Goal: Information Seeking & Learning: Find specific fact

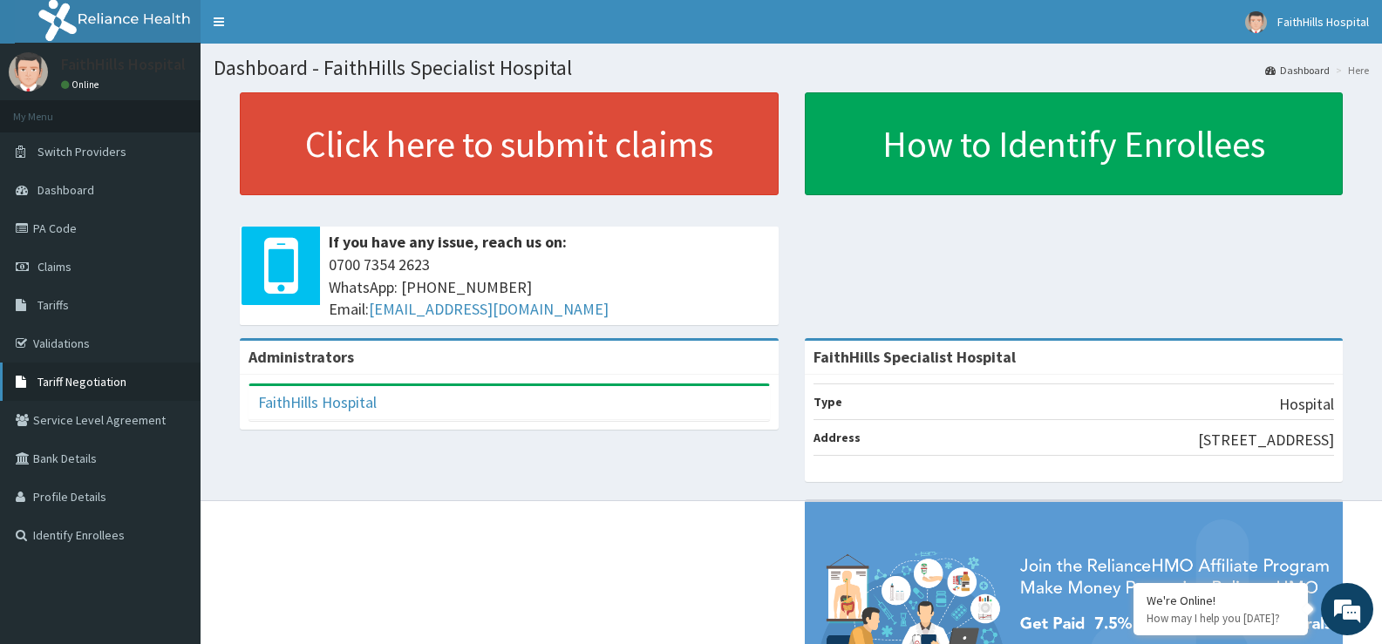
click at [104, 391] on link "Tariff Negotiation" at bounding box center [100, 382] width 200 height 38
click at [106, 374] on span "Tariff Negotiation" at bounding box center [81, 382] width 89 height 16
click at [96, 381] on span "Tariff Negotiation" at bounding box center [81, 382] width 89 height 16
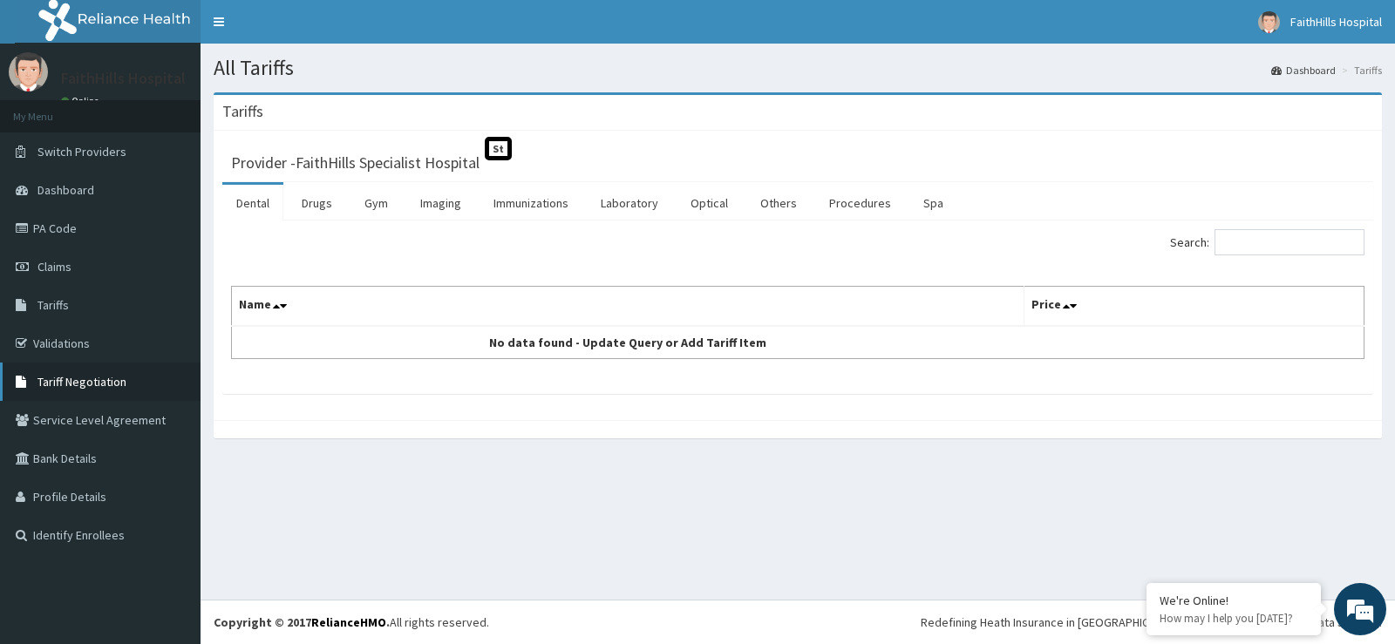
click at [109, 371] on link "Tariff Negotiation" at bounding box center [100, 382] width 200 height 38
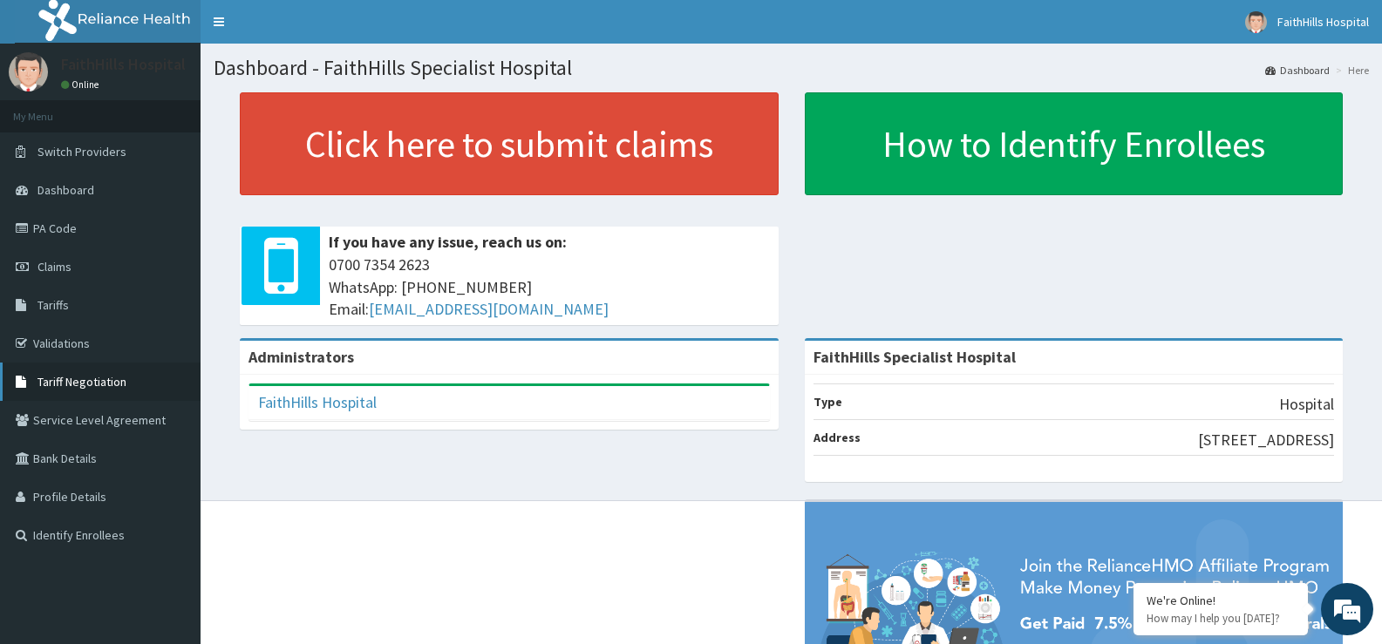
click at [71, 373] on link "Tariff Negotiation" at bounding box center [100, 382] width 200 height 38
click at [50, 230] on link "PA Code" at bounding box center [100, 228] width 200 height 38
click at [83, 306] on link "Tariffs" at bounding box center [100, 305] width 200 height 38
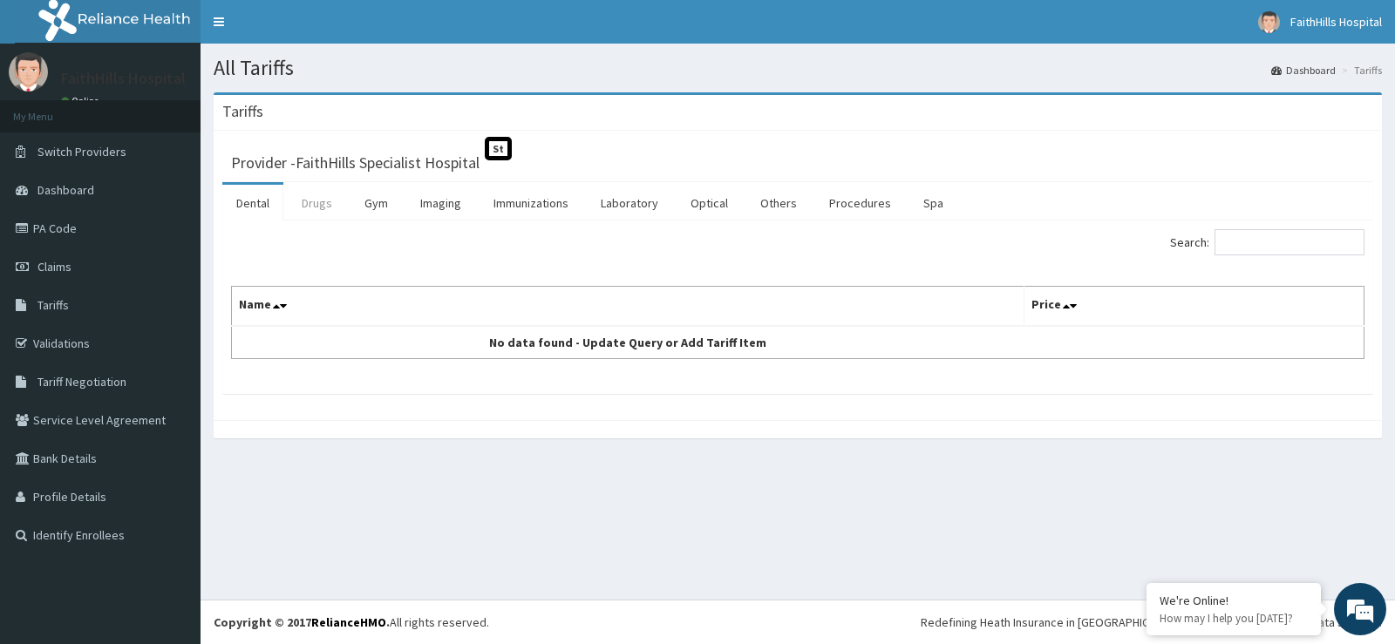
click at [307, 200] on link "Drugs" at bounding box center [317, 203] width 58 height 37
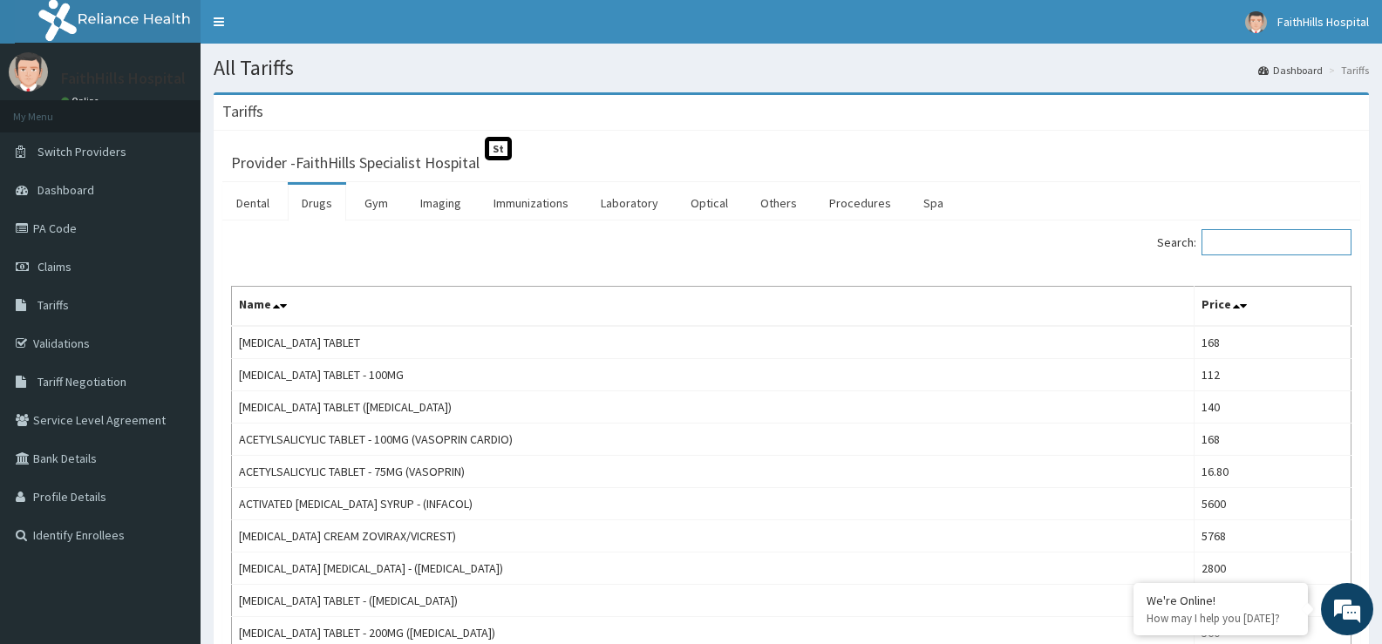
click at [1251, 244] on input "Search:" at bounding box center [1276, 242] width 150 height 26
type input "c"
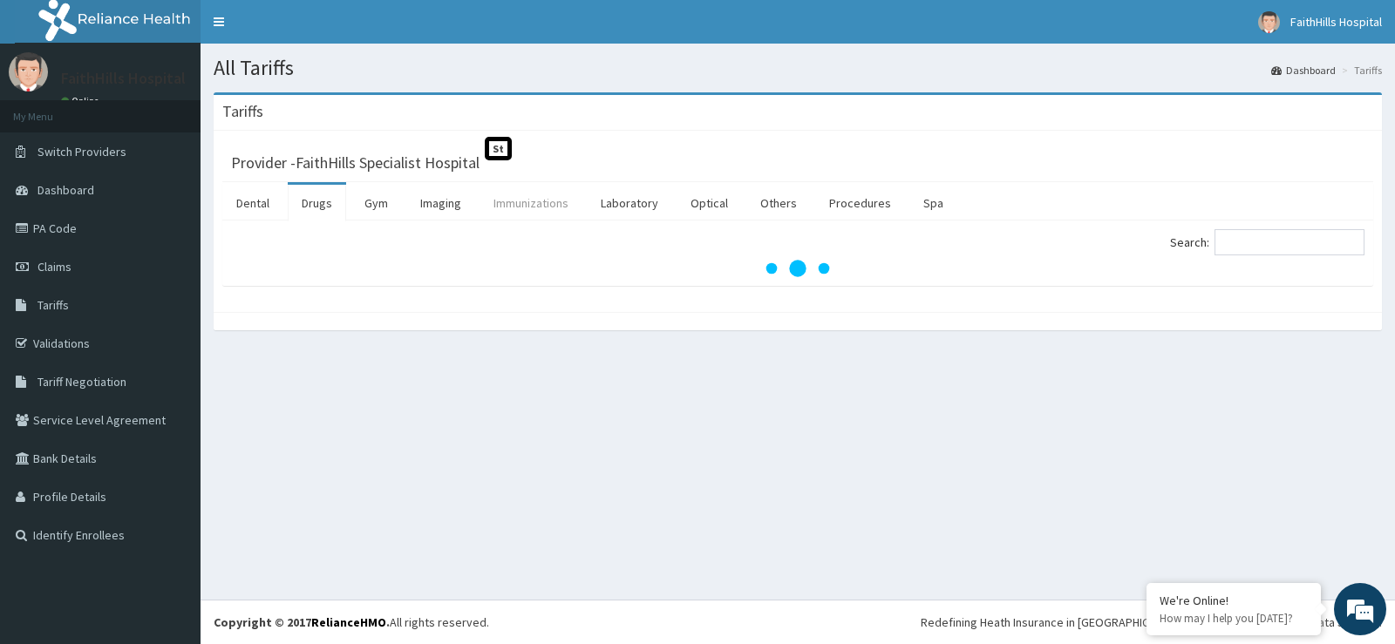
click at [538, 195] on link "Immunizations" at bounding box center [530, 203] width 103 height 37
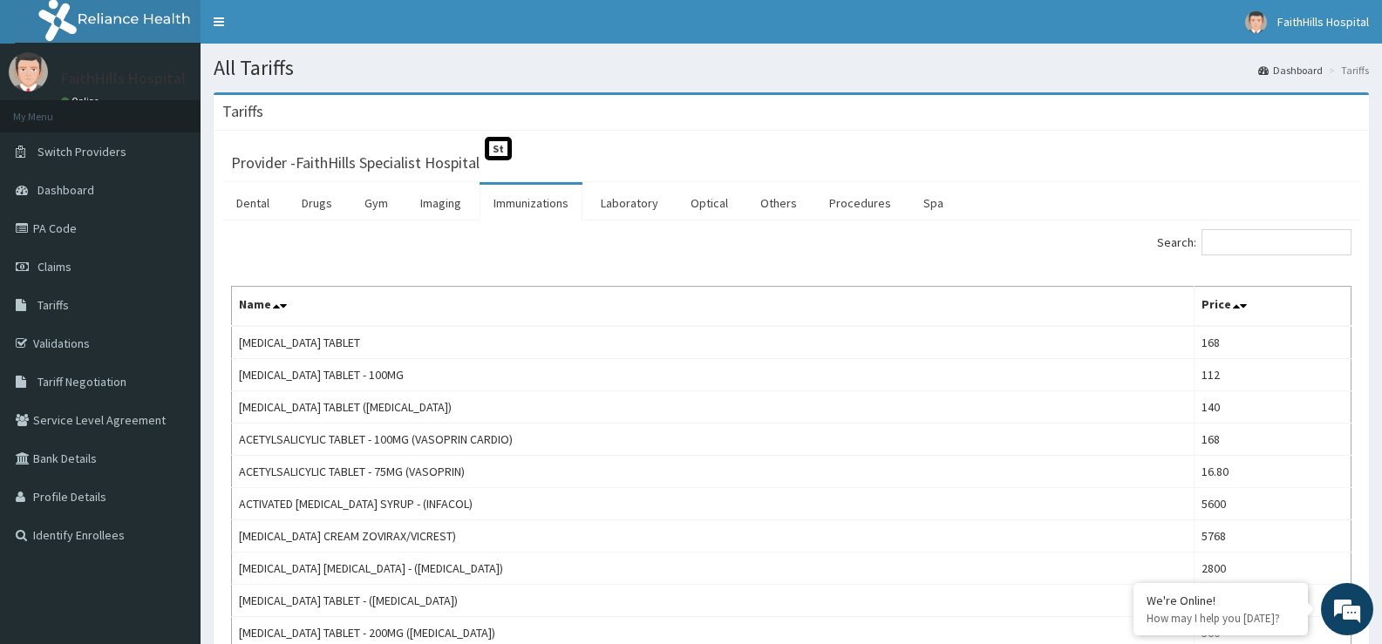
click at [549, 200] on link "Immunizations" at bounding box center [530, 203] width 103 height 37
click at [542, 200] on link "Immunizations" at bounding box center [530, 203] width 103 height 37
click at [546, 205] on link "Immunizations" at bounding box center [530, 203] width 103 height 37
click at [551, 202] on link "Immunizations" at bounding box center [530, 203] width 103 height 37
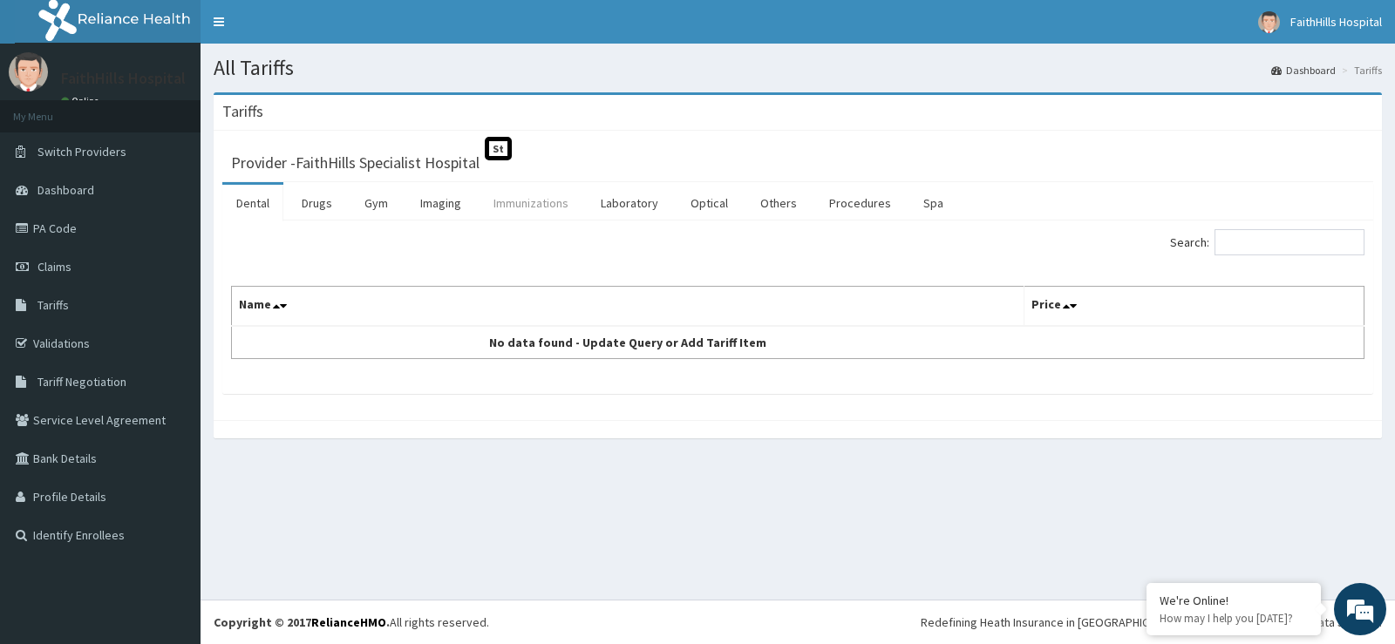
click at [547, 204] on link "Immunizations" at bounding box center [530, 203] width 103 height 37
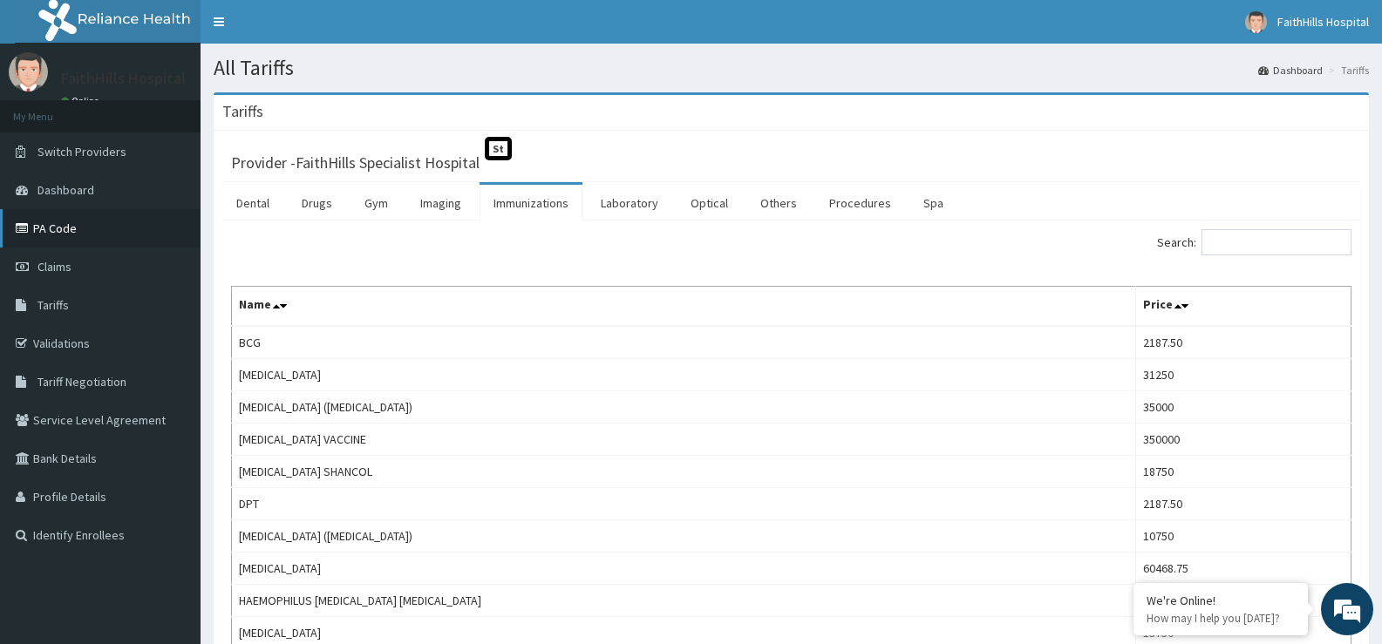
click at [76, 222] on link "PA Code" at bounding box center [100, 228] width 200 height 38
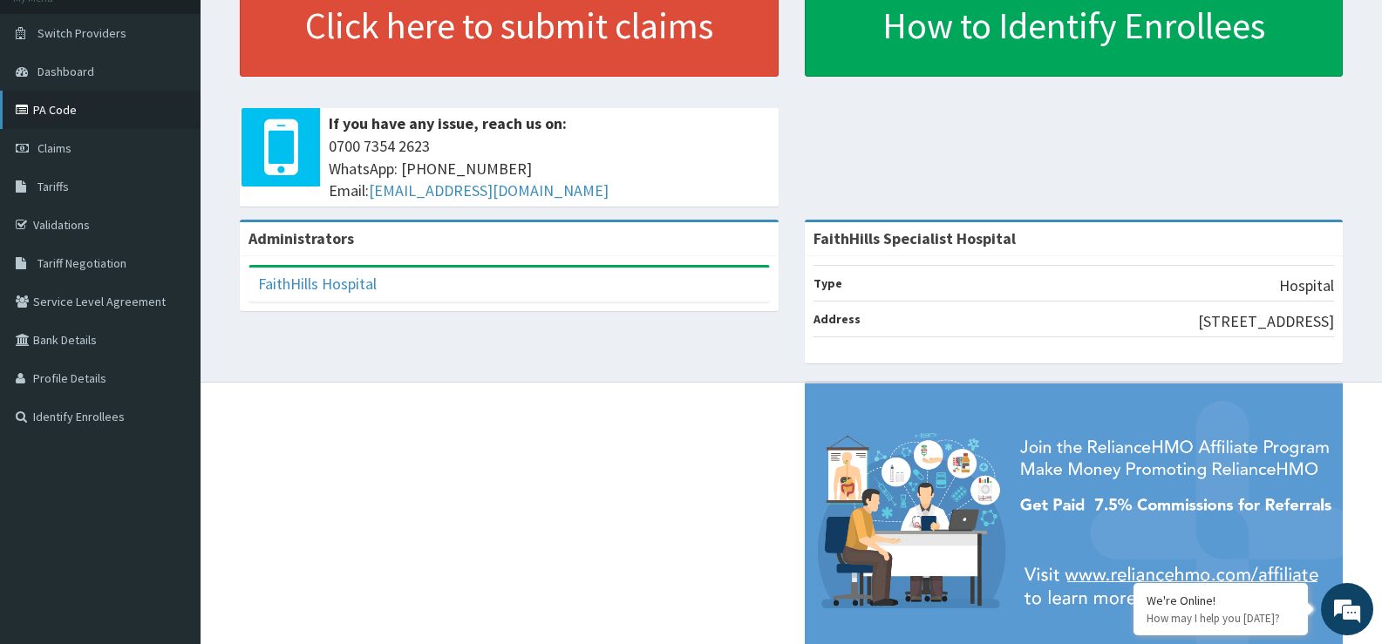
click at [69, 107] on link "PA Code" at bounding box center [100, 110] width 200 height 38
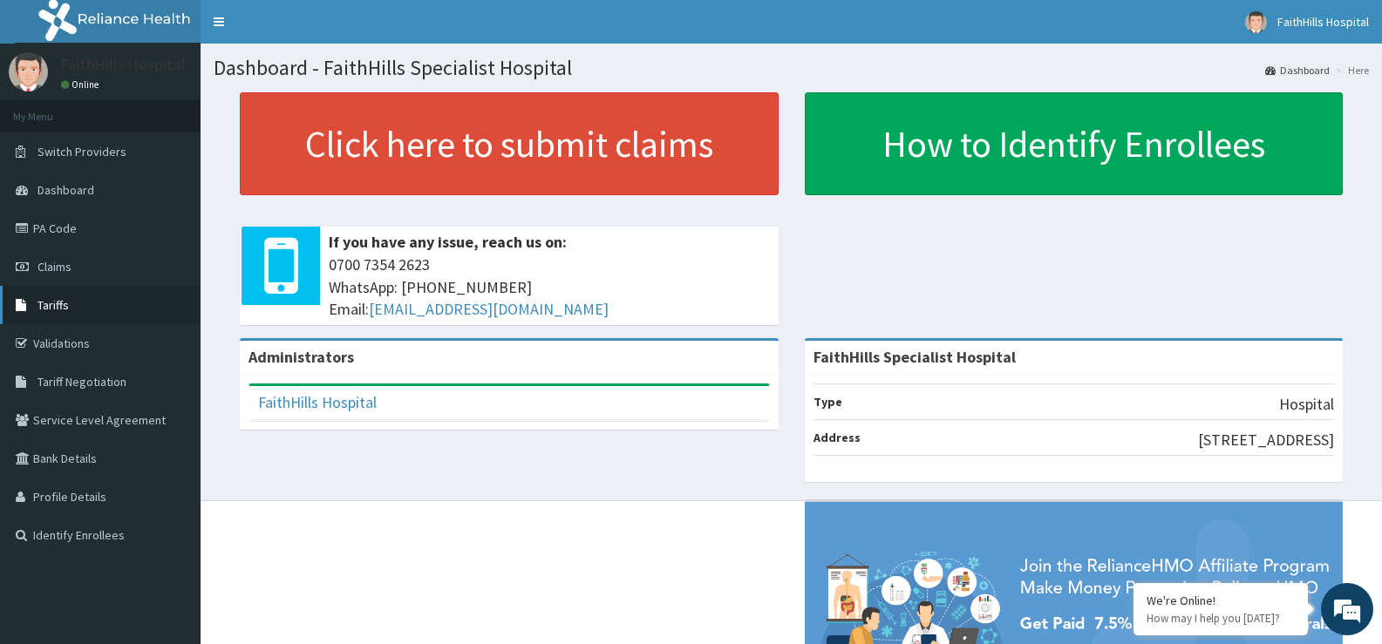
click at [52, 306] on span "Tariffs" at bounding box center [52, 305] width 31 height 16
click at [51, 224] on link "PA Code" at bounding box center [100, 228] width 200 height 38
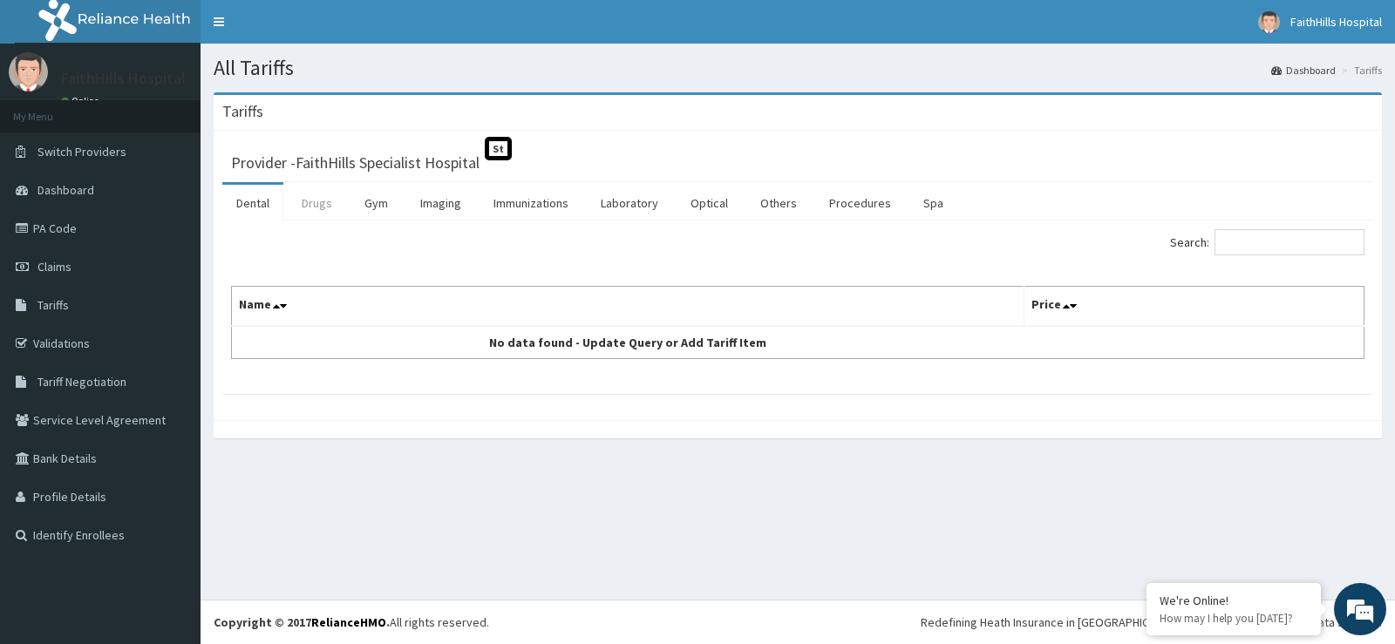
click at [323, 206] on link "Drugs" at bounding box center [317, 203] width 58 height 37
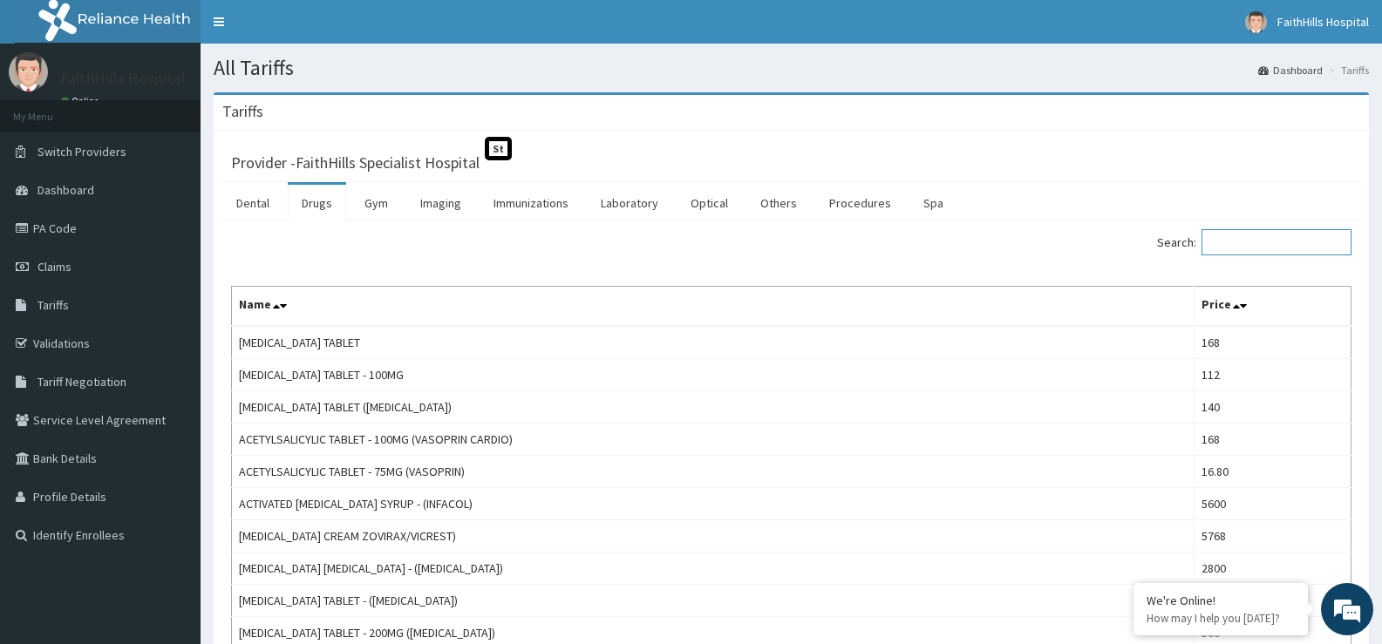
click at [1262, 248] on input "Search:" at bounding box center [1276, 242] width 150 height 26
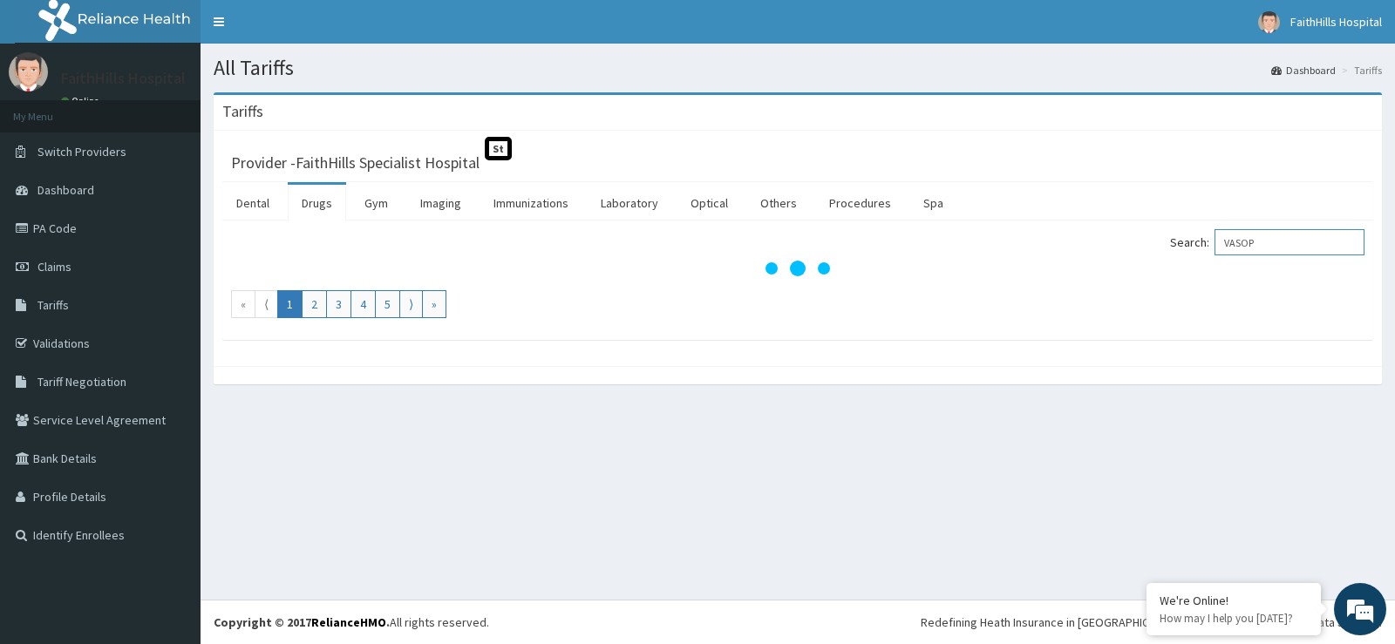
type input "VASOP"
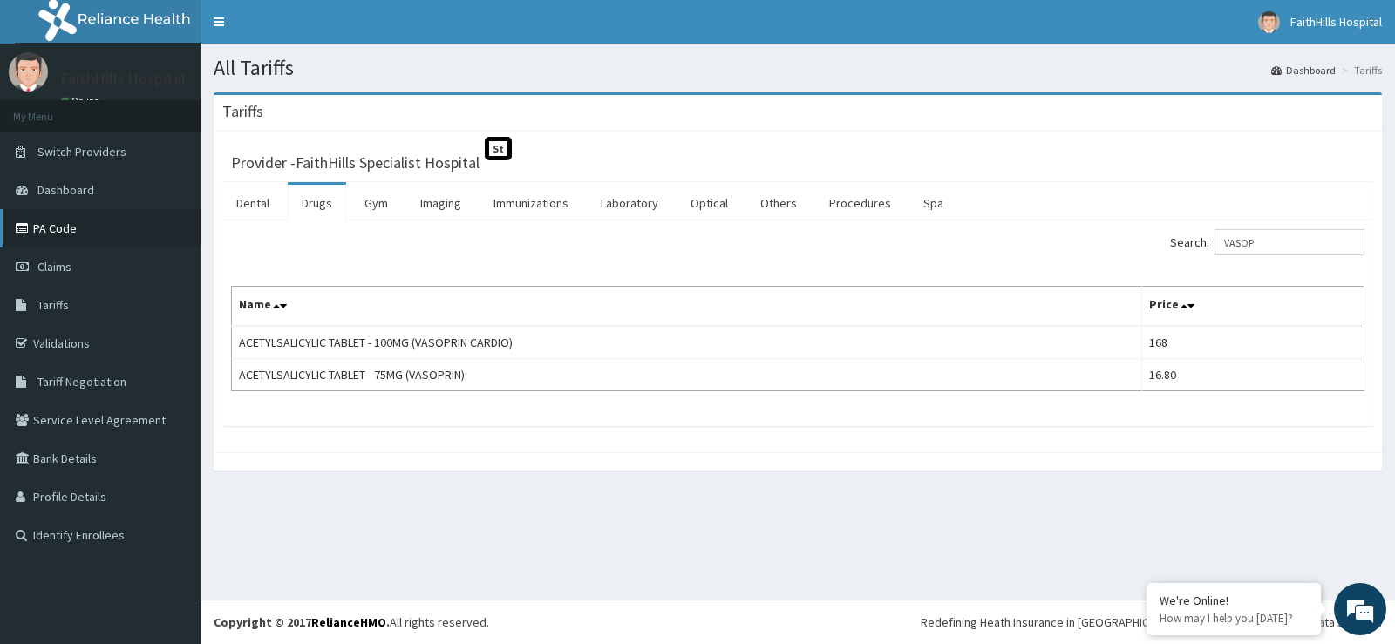
click at [85, 226] on link "PA Code" at bounding box center [100, 228] width 200 height 38
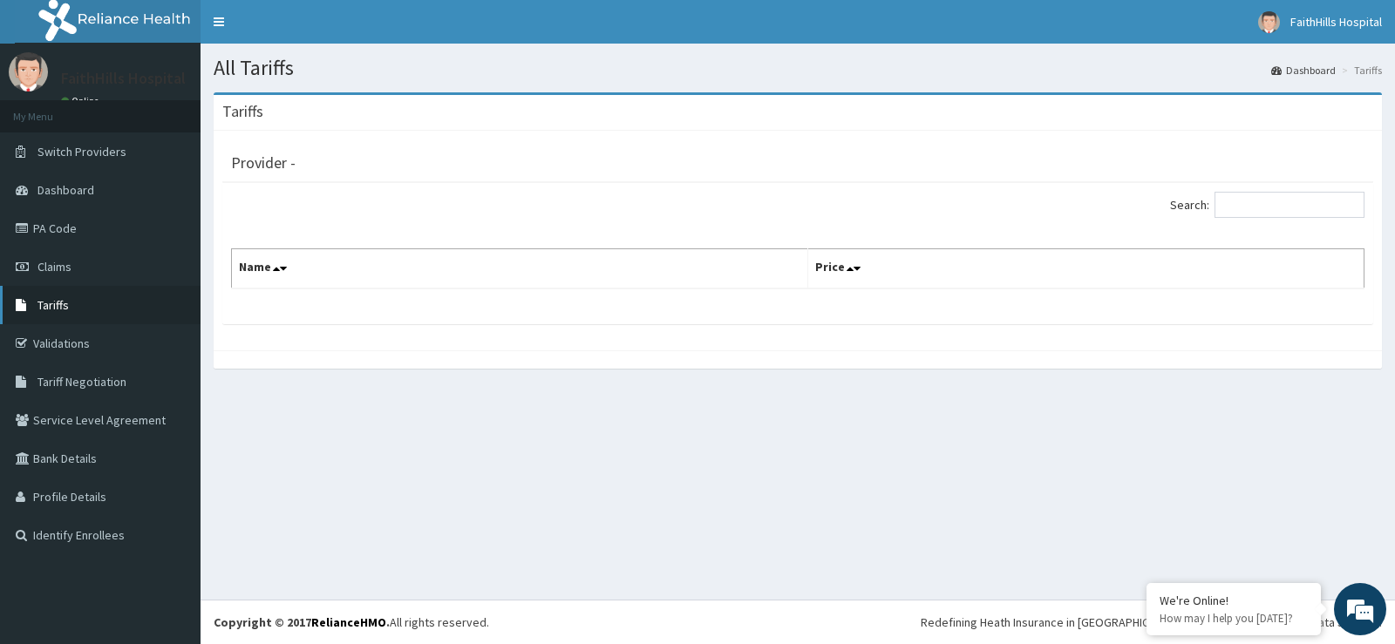
click at [78, 313] on link "Tariffs" at bounding box center [100, 305] width 200 height 38
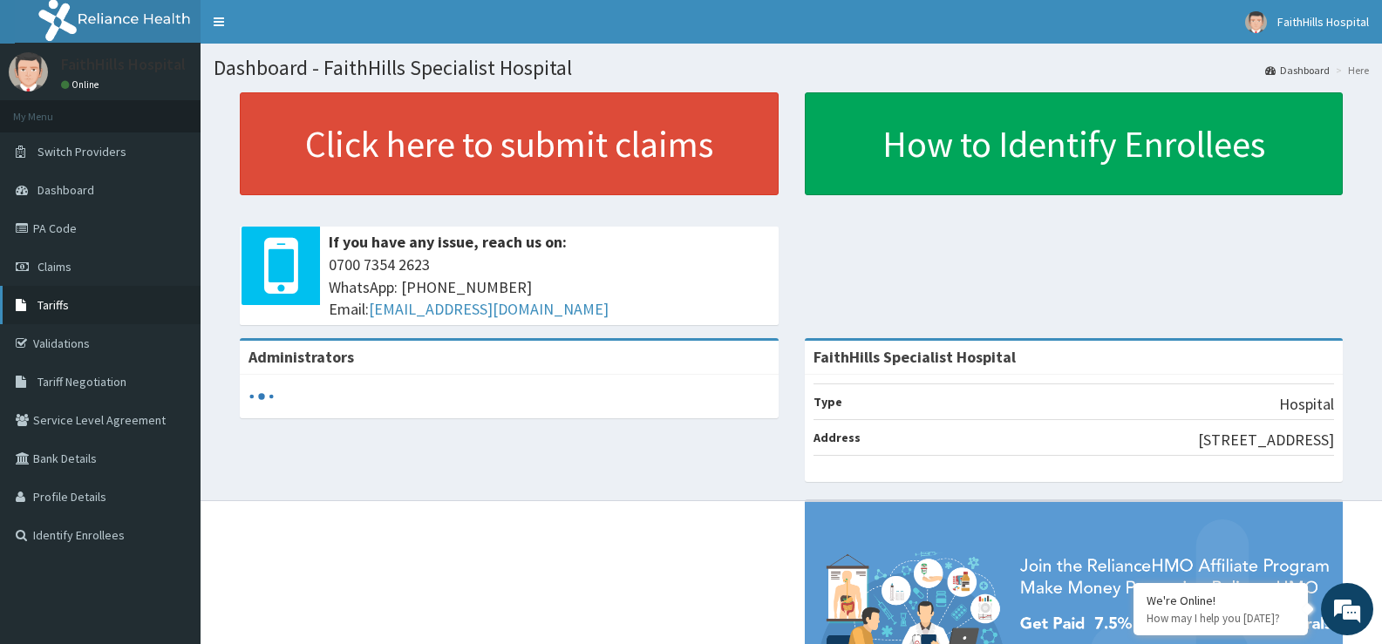
click at [59, 306] on span "Tariffs" at bounding box center [52, 305] width 31 height 16
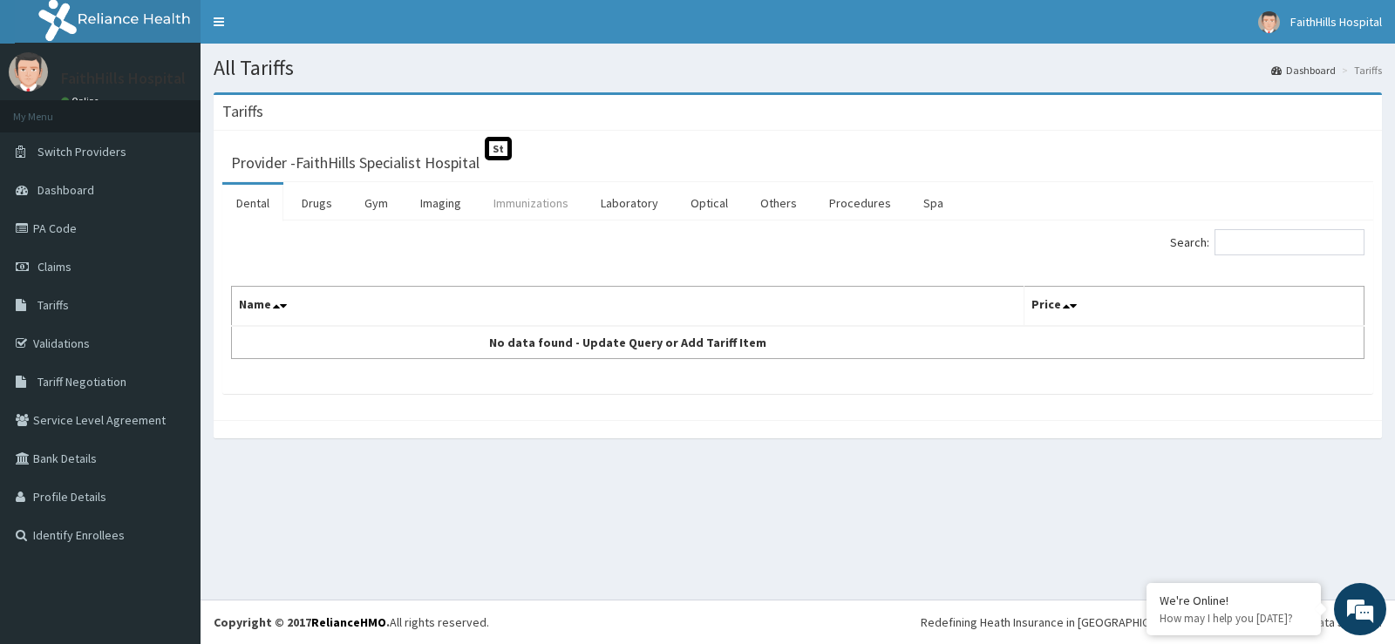
click at [547, 208] on link "Immunizations" at bounding box center [530, 203] width 103 height 37
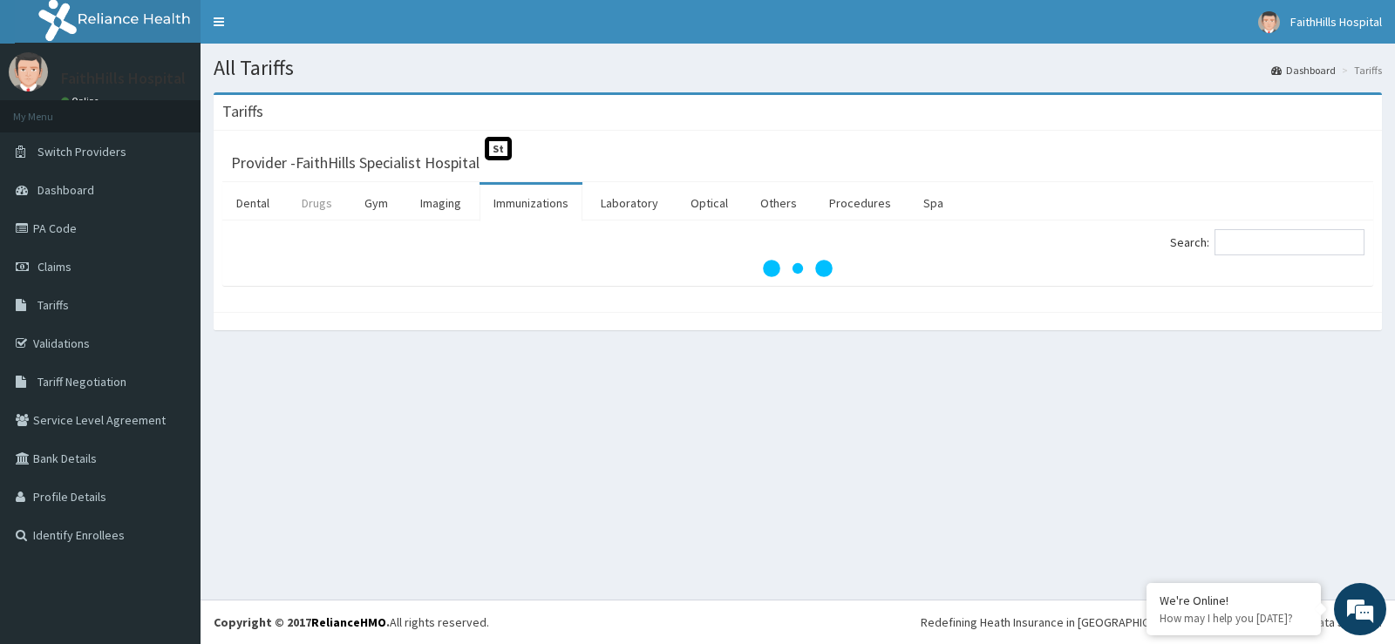
click at [317, 207] on link "Drugs" at bounding box center [317, 203] width 58 height 37
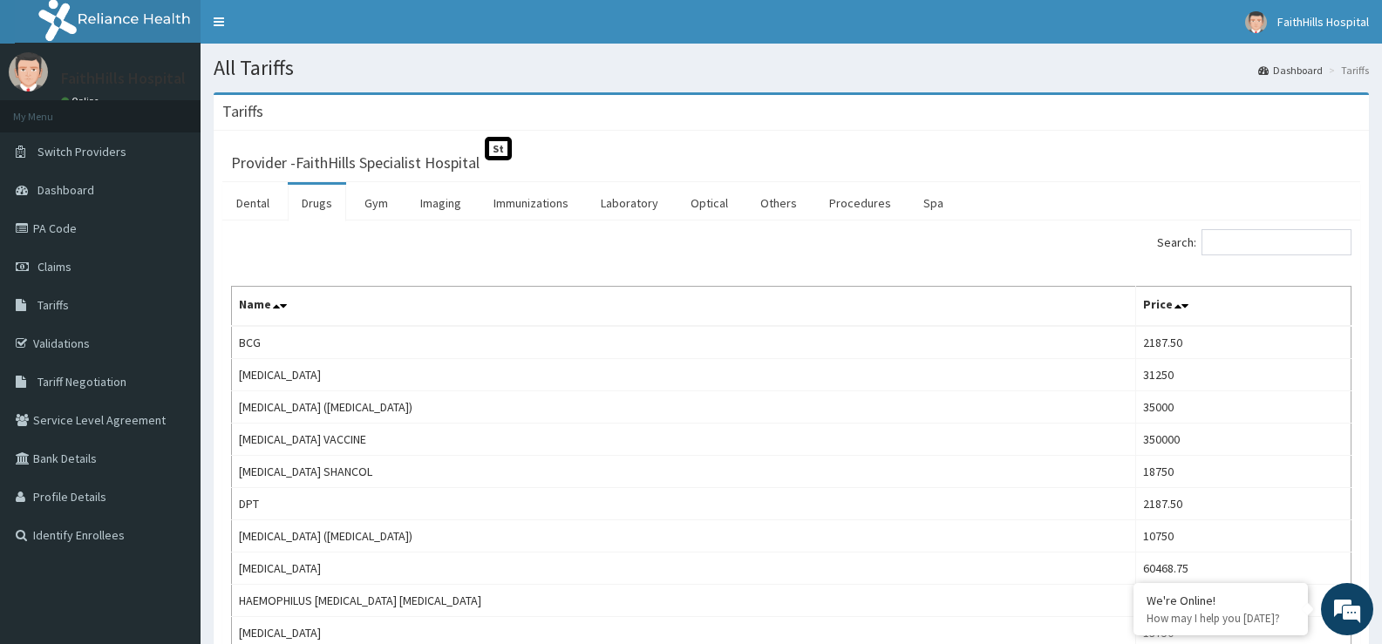
click at [321, 205] on link "Drugs" at bounding box center [317, 203] width 58 height 37
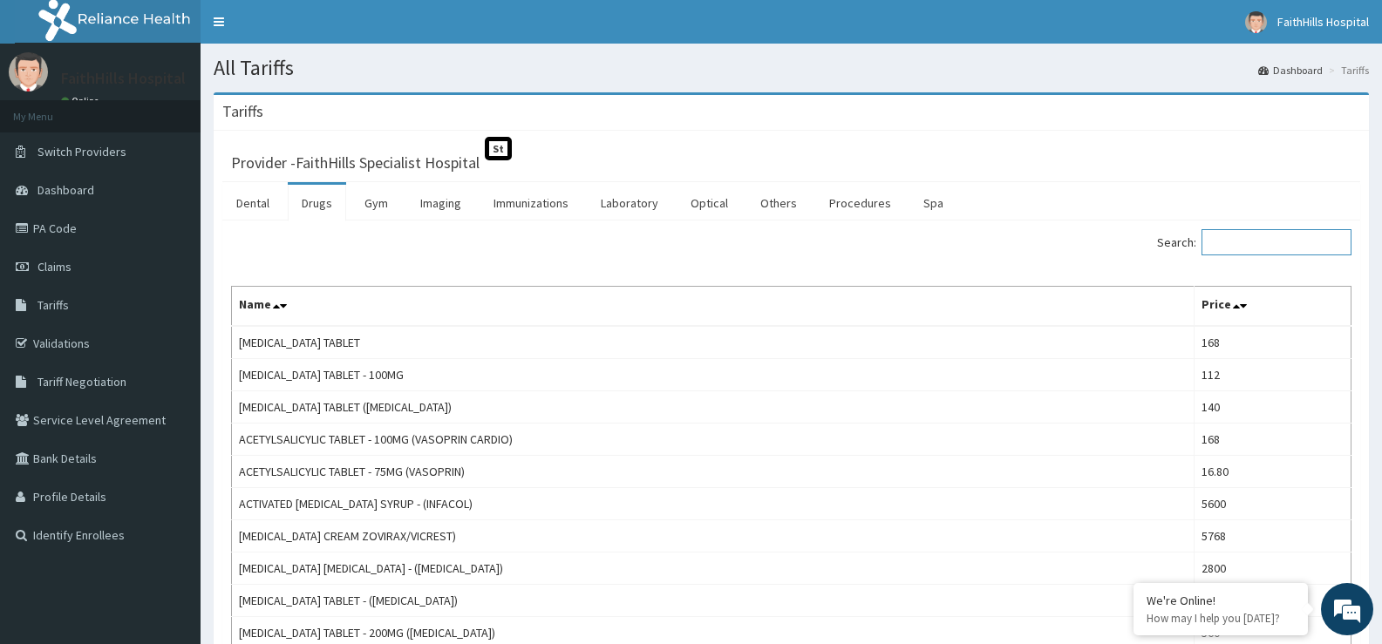
click at [1254, 234] on input "Search:" at bounding box center [1276, 242] width 150 height 26
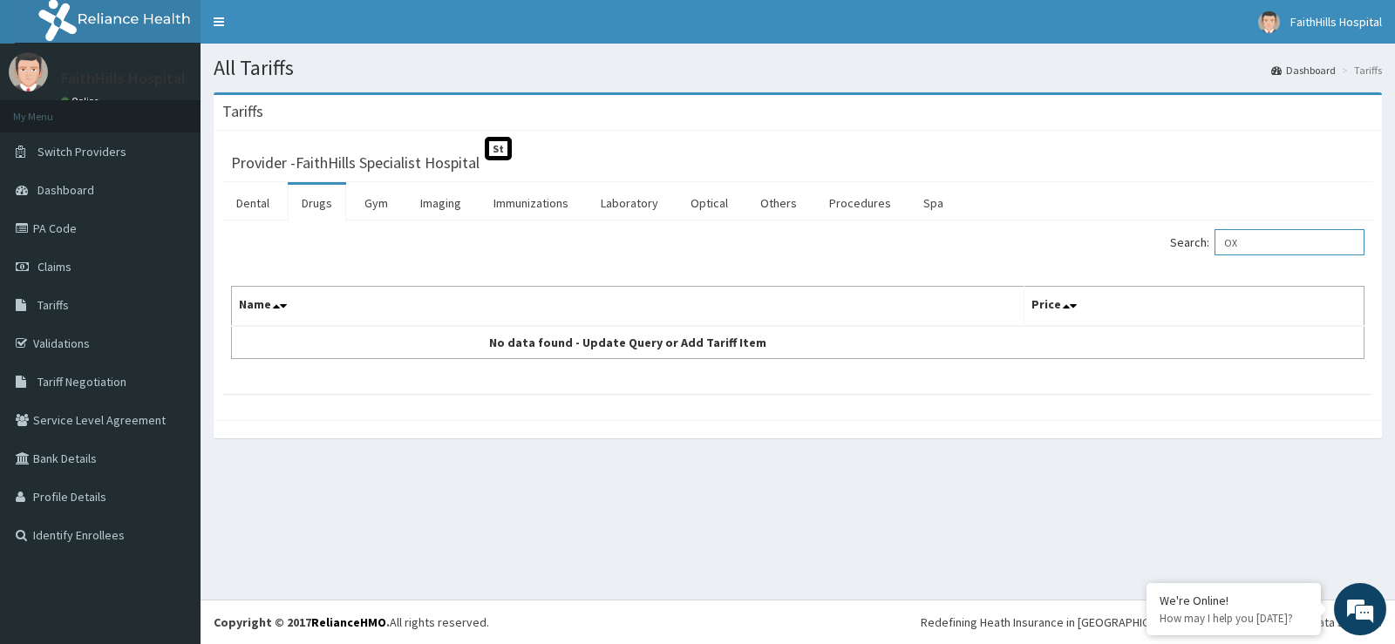
type input "O"
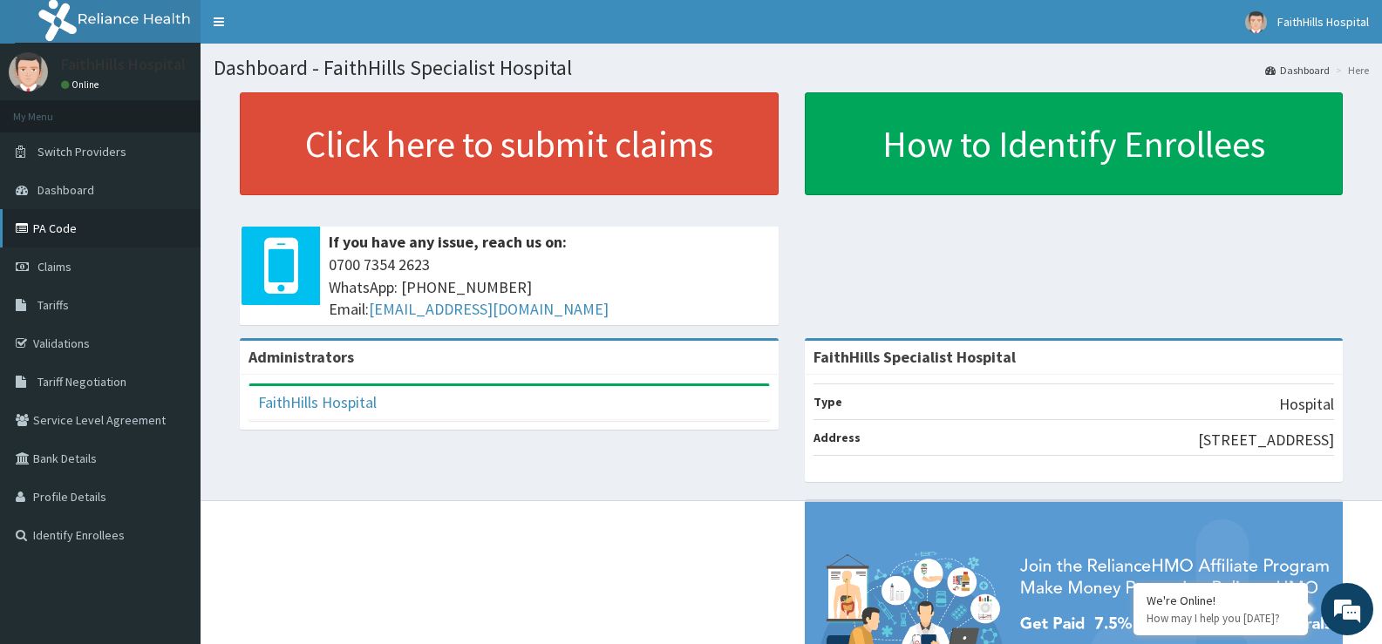
click at [71, 225] on link "PA Code" at bounding box center [100, 228] width 200 height 38
